Goal: Navigation & Orientation: Find specific page/section

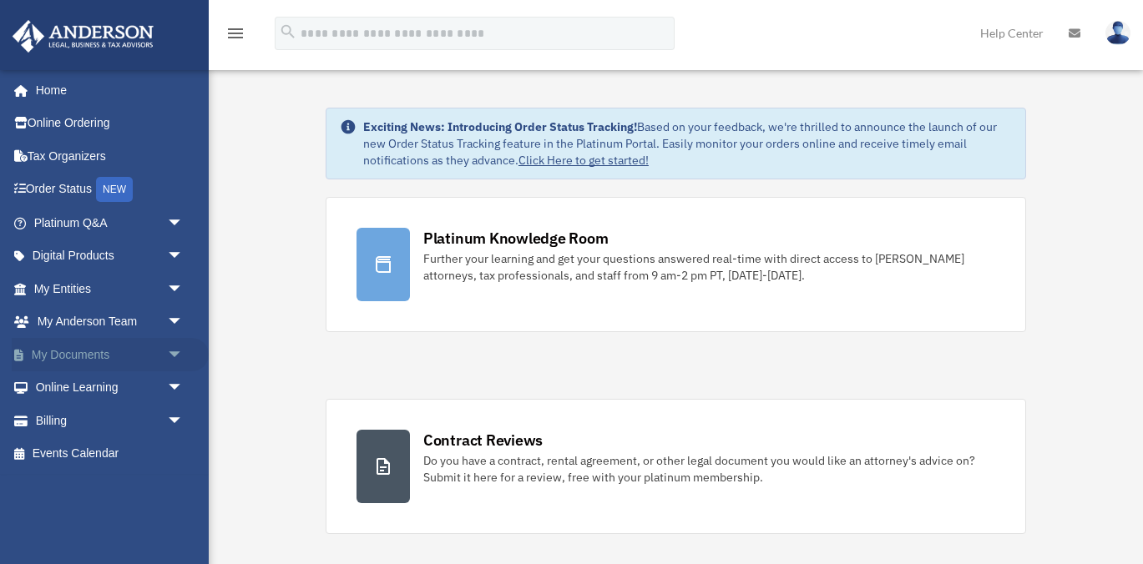
click at [59, 359] on link "My Documents arrow_drop_down" at bounding box center [110, 354] width 197 height 33
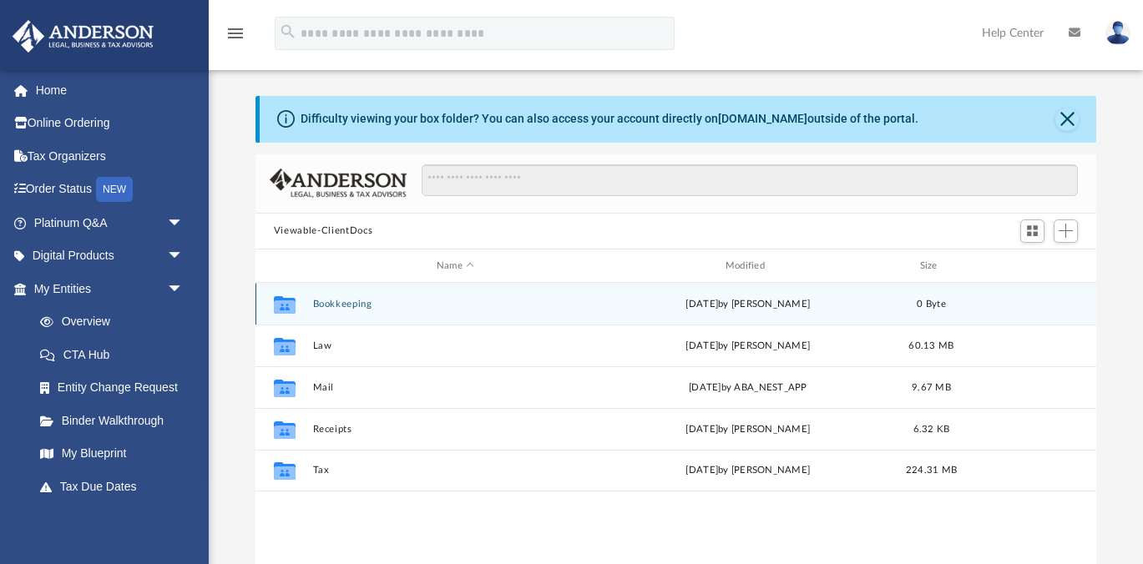
scroll to position [379, 840]
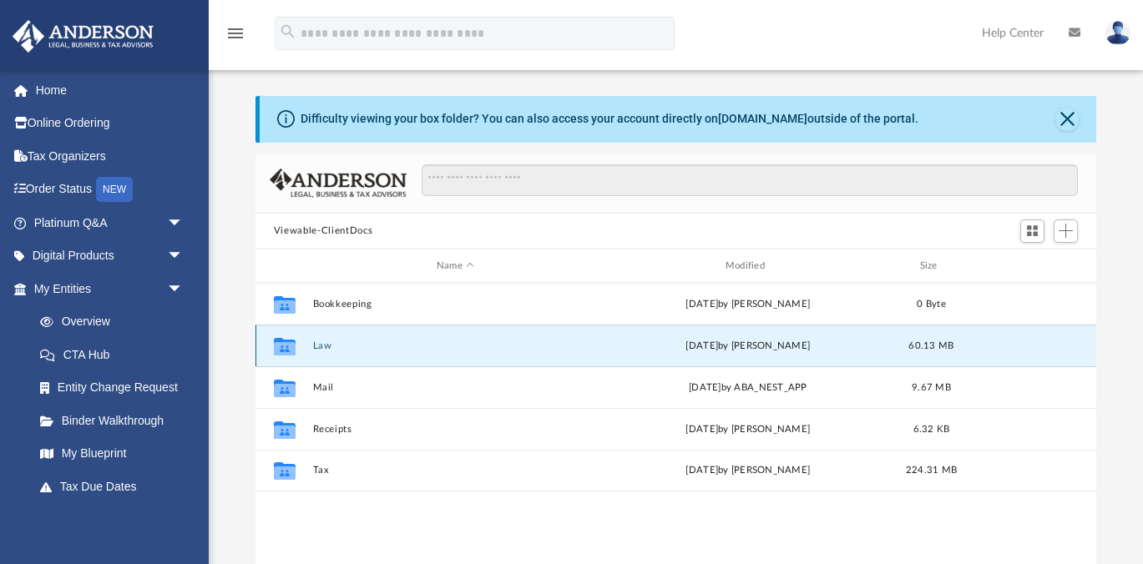
click at [315, 349] on button "Law" at bounding box center [454, 346] width 285 height 11
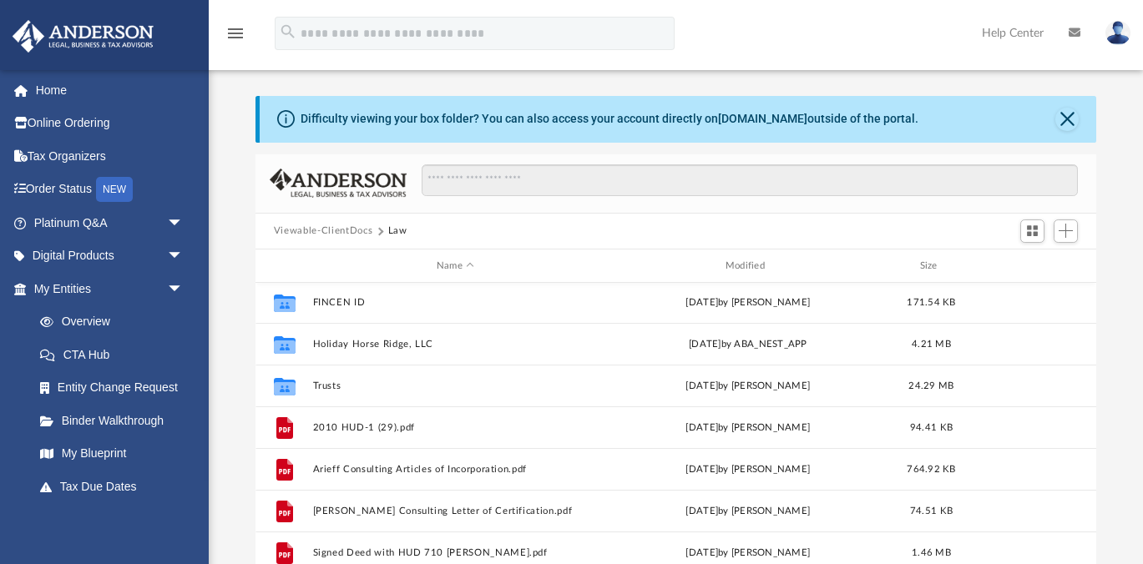
scroll to position [172, 0]
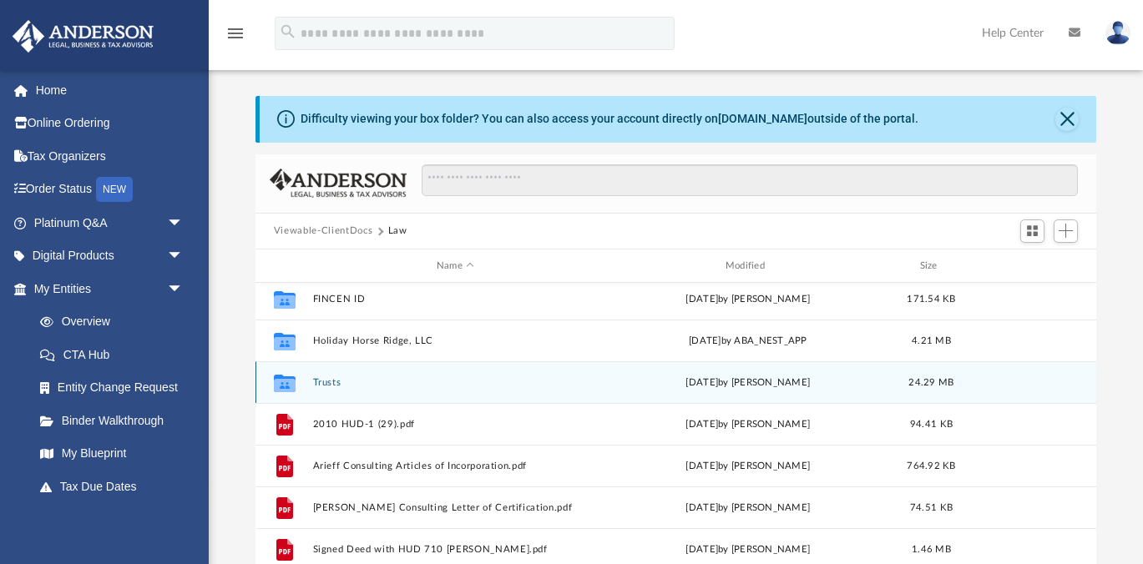
click at [338, 382] on button "Trusts" at bounding box center [454, 382] width 285 height 11
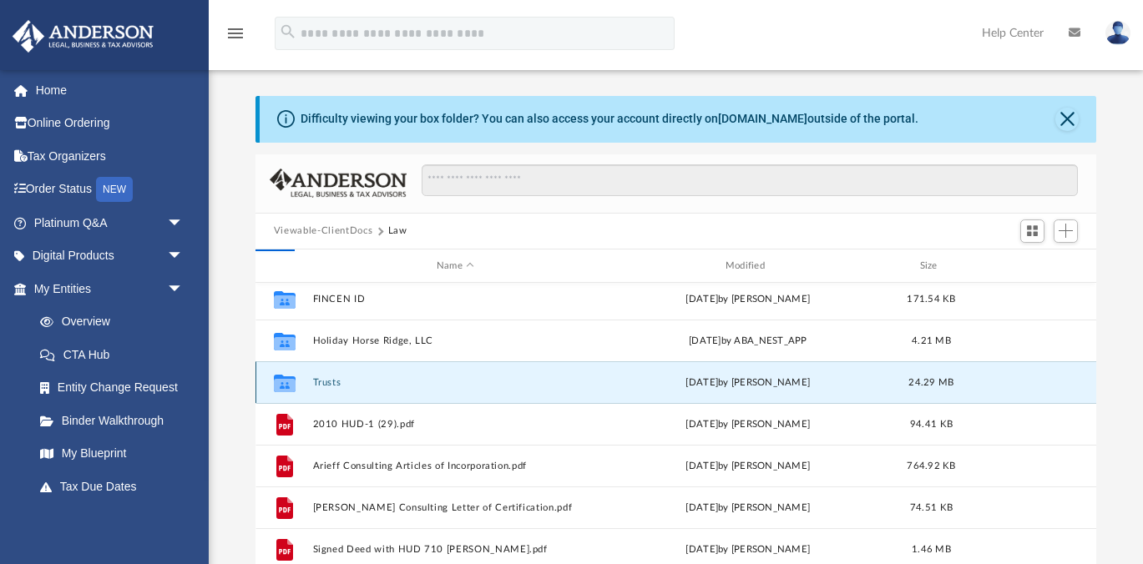
scroll to position [0, 0]
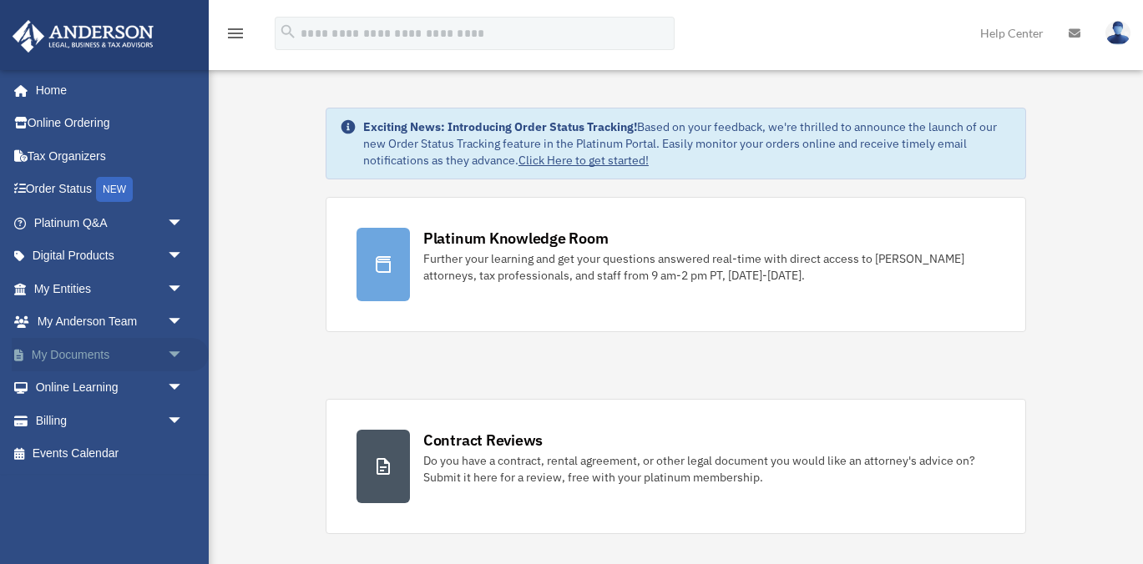
click at [78, 348] on link "My Documents arrow_drop_down" at bounding box center [110, 354] width 197 height 33
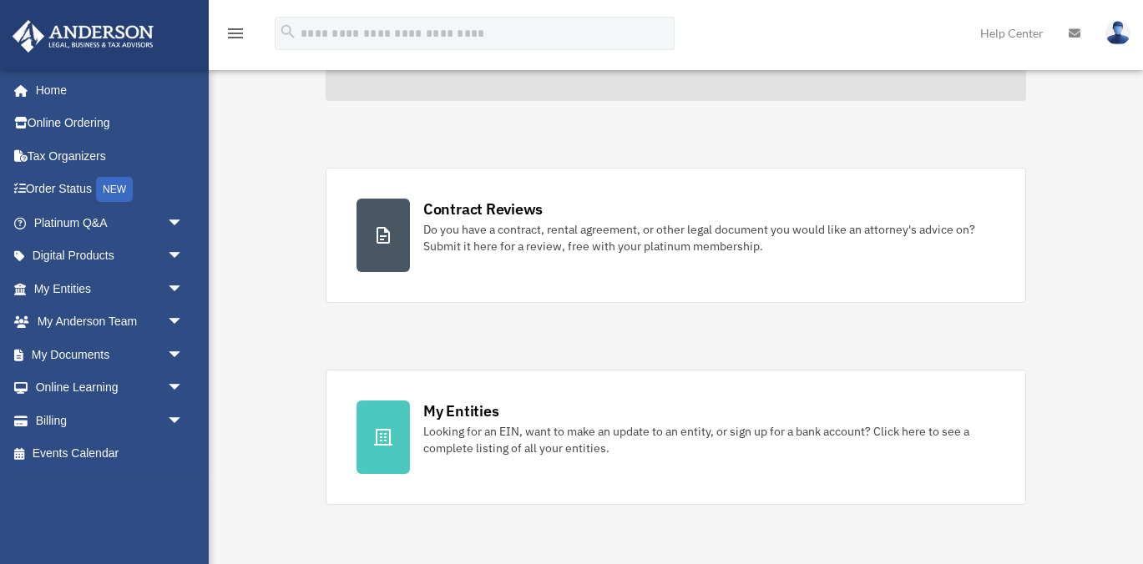
scroll to position [237, 0]
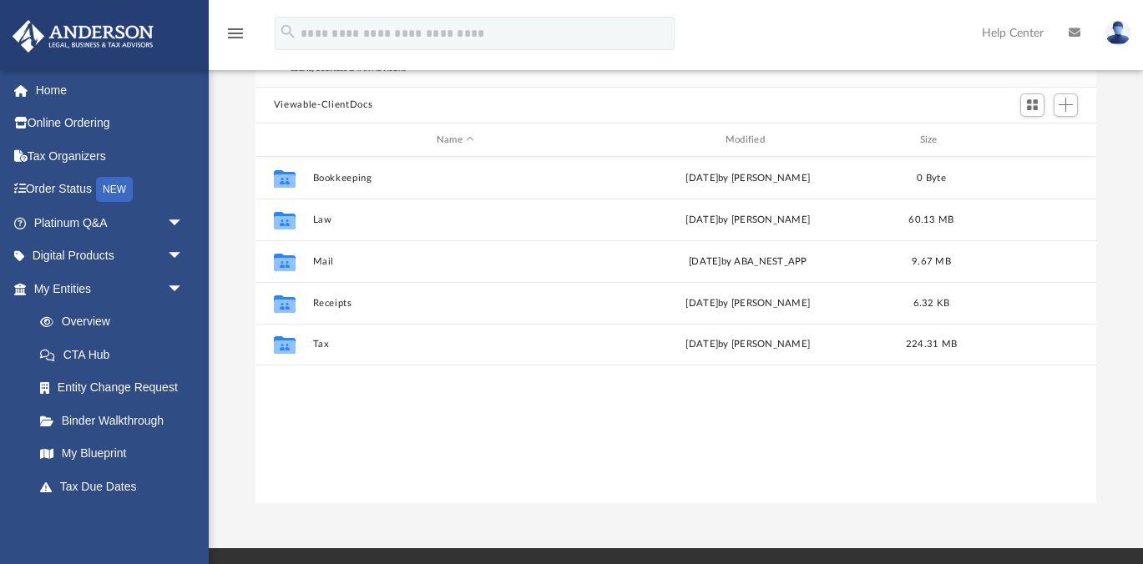
scroll to position [90, 0]
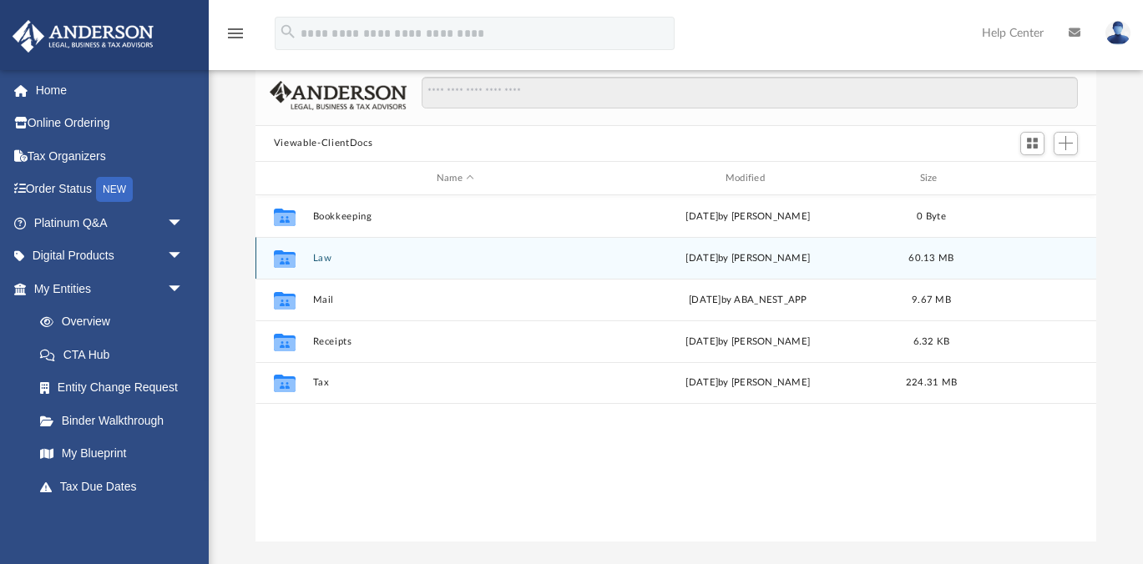
click at [331, 253] on button "Law" at bounding box center [454, 258] width 285 height 11
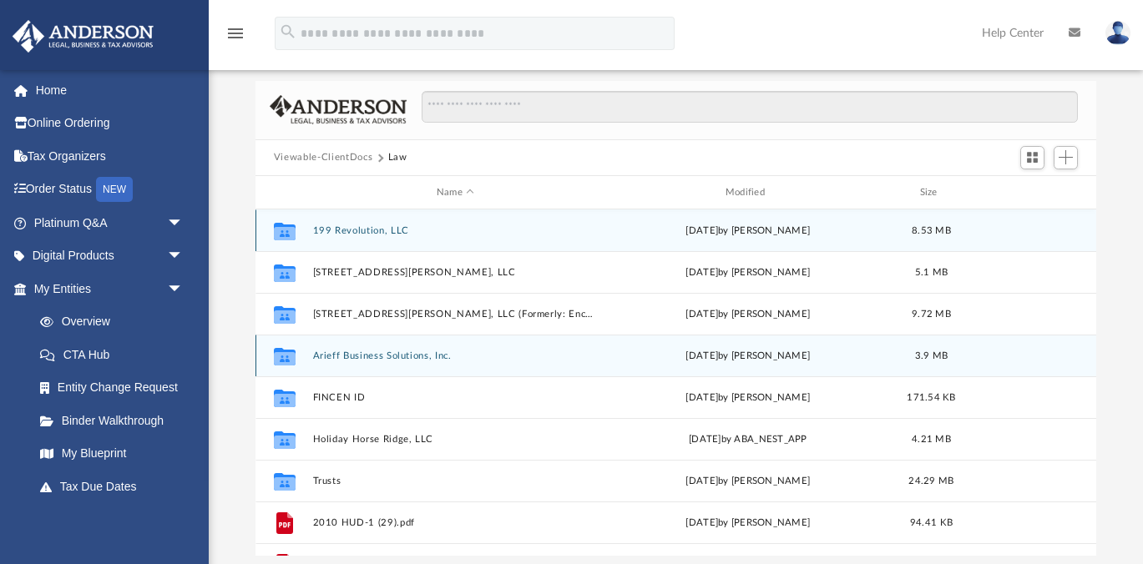
scroll to position [67, 0]
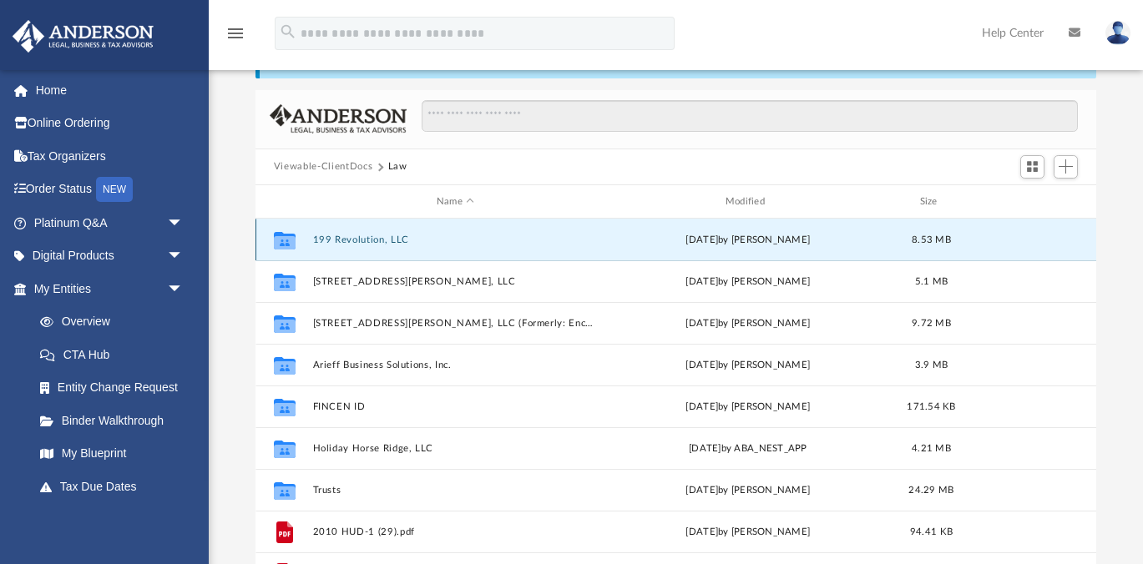
click at [376, 238] on button "199 Revolution, LLC" at bounding box center [454, 240] width 285 height 11
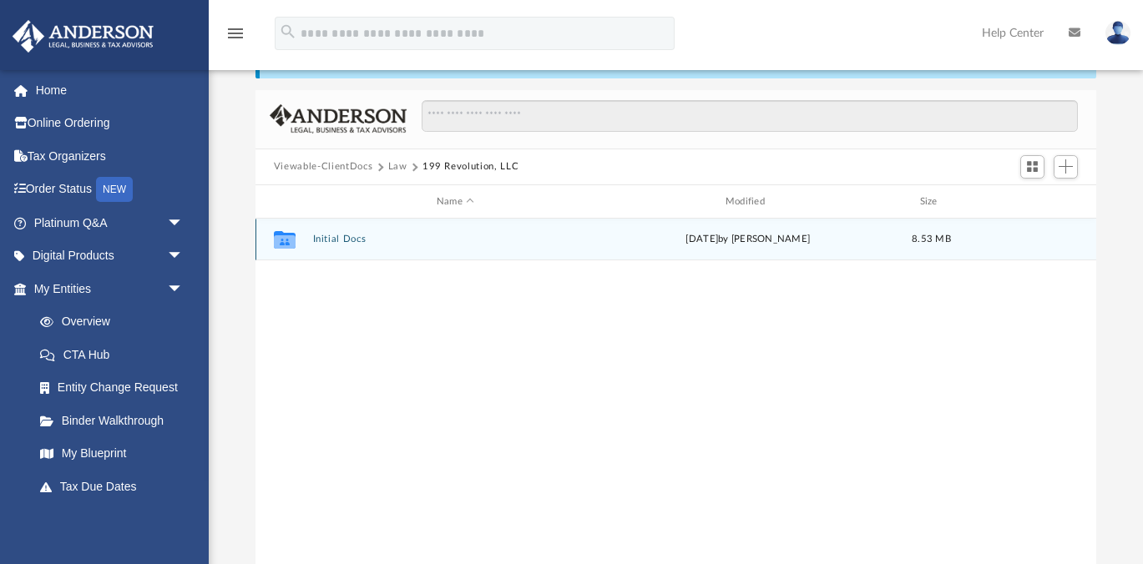
click at [350, 240] on button "Initial Docs" at bounding box center [454, 240] width 285 height 11
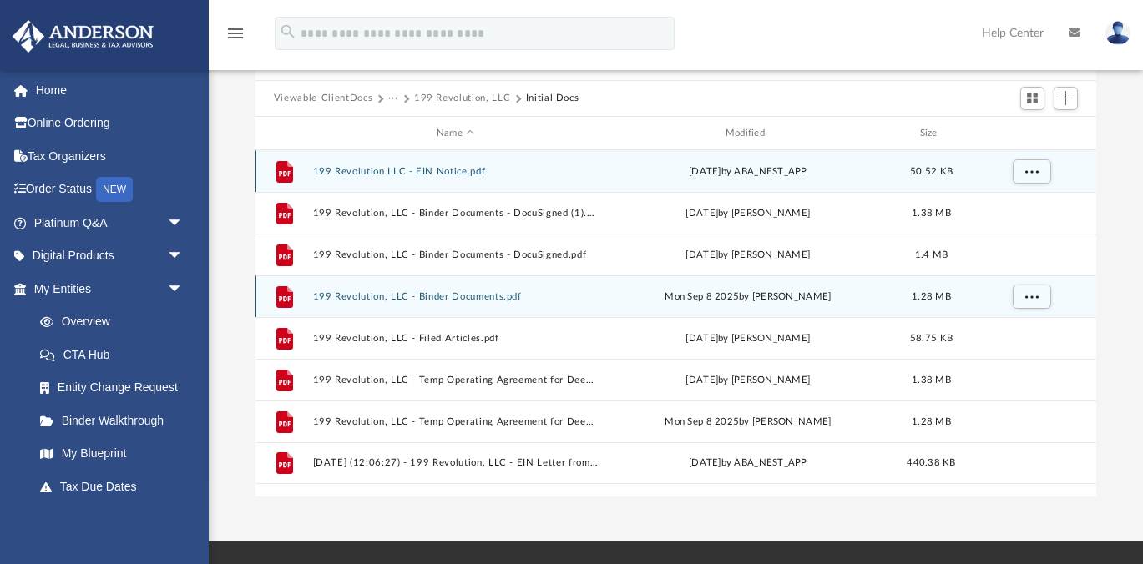
scroll to position [138, 0]
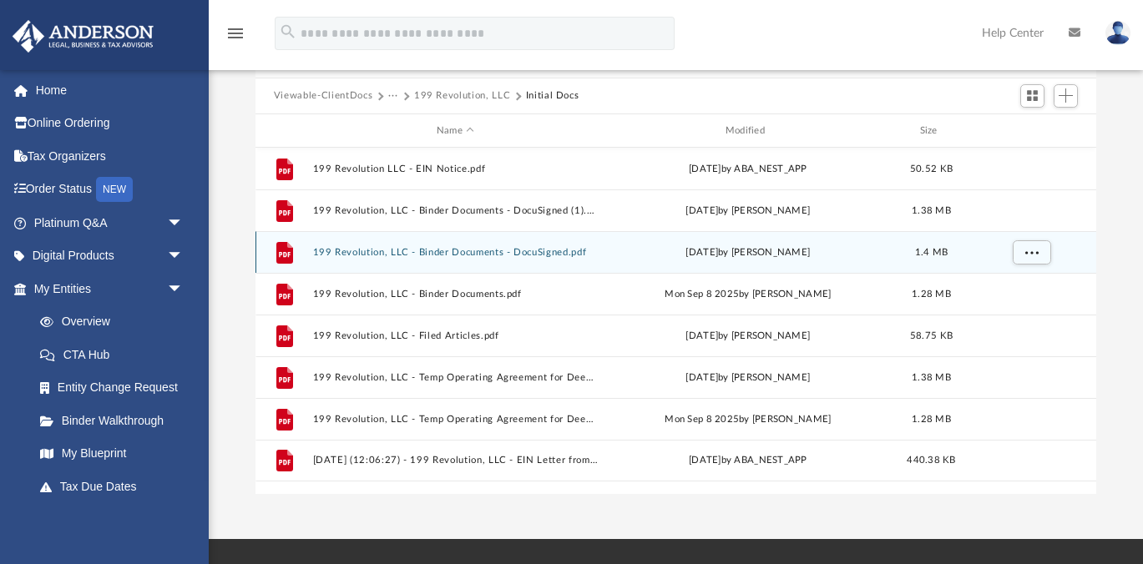
click at [457, 255] on button "199 Revolution, LLC - Binder Documents - DocuSigned.pdf" at bounding box center [454, 252] width 285 height 11
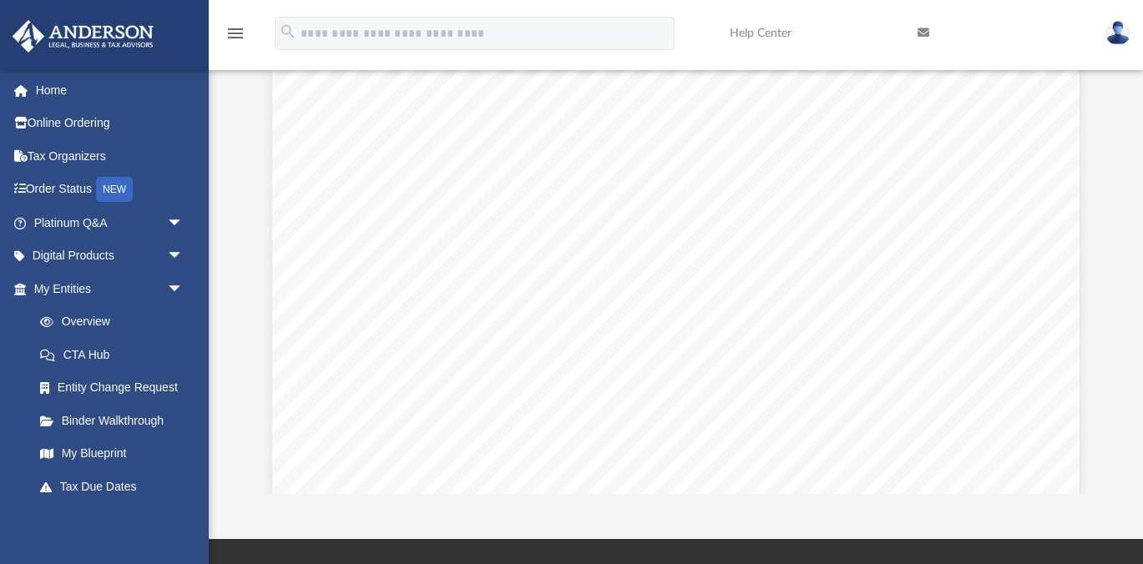
scroll to position [1431, 0]
